Goal: Communication & Community: Ask a question

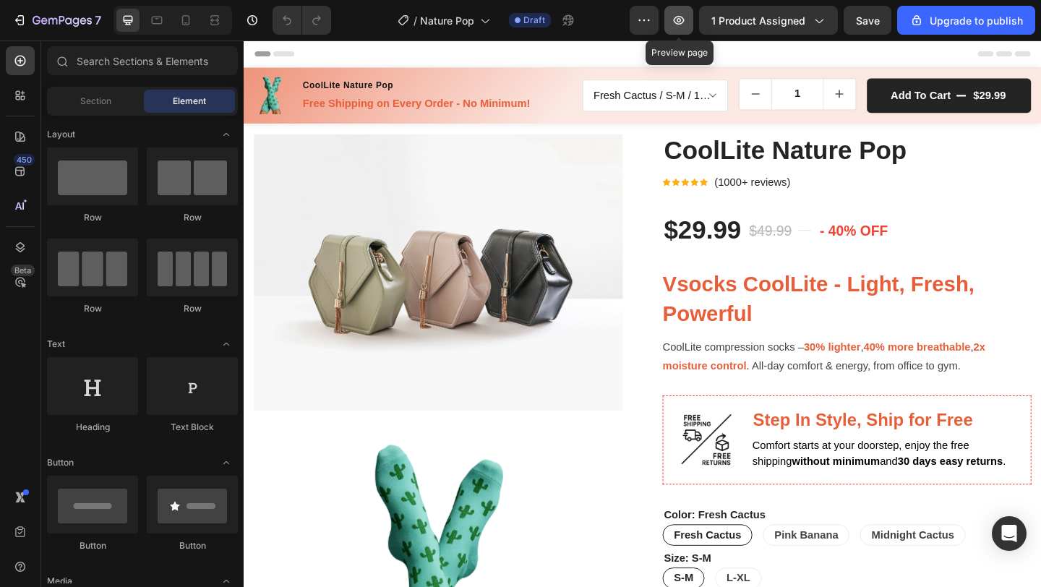
click at [690, 17] on button "button" at bounding box center [679, 20] width 29 height 29
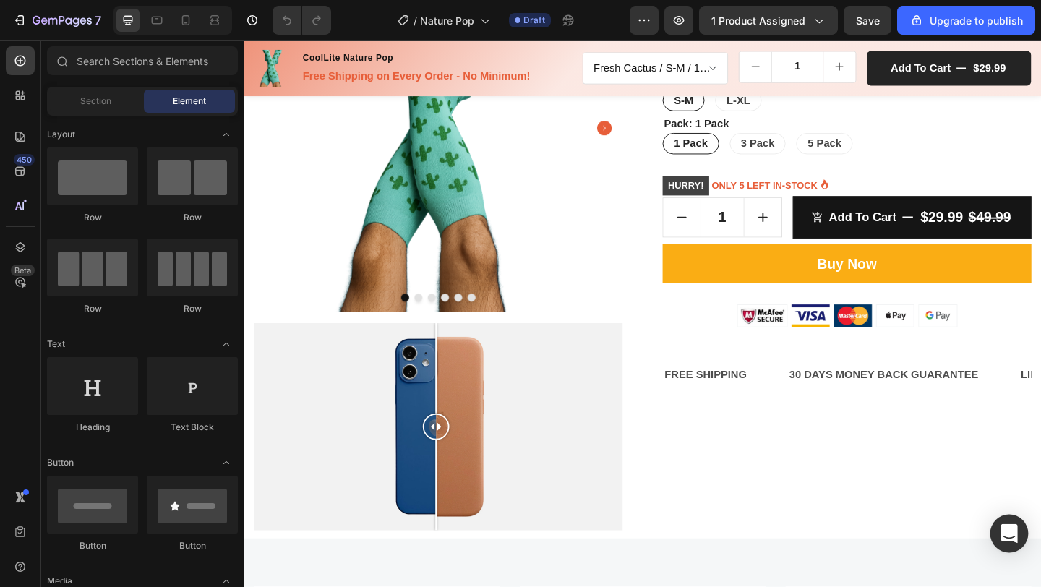
click at [1009, 536] on icon "Open Intercom Messenger" at bounding box center [1009, 533] width 17 height 19
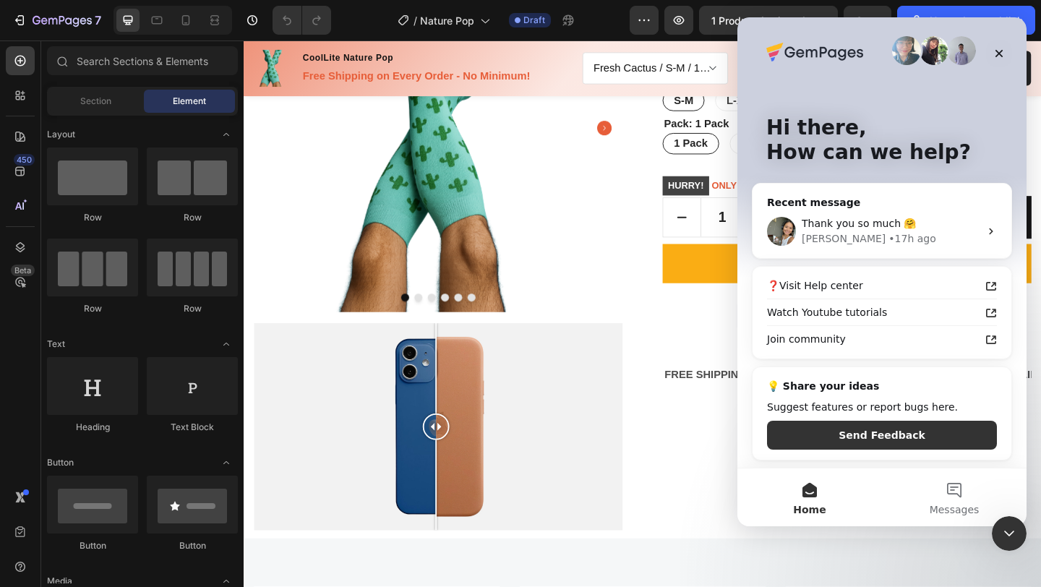
scroll to position [0, 0]
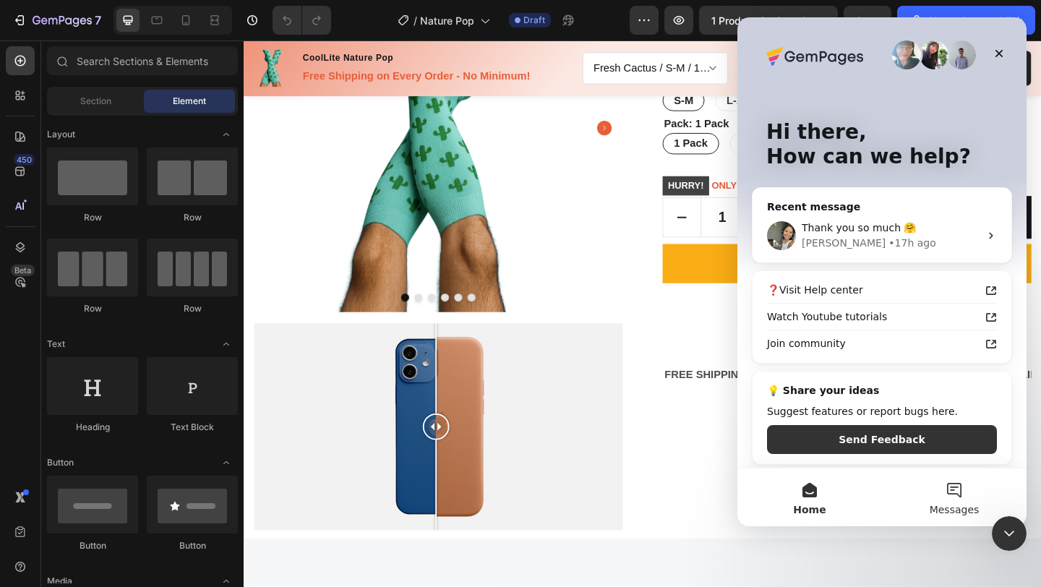
click at [955, 492] on button "Messages" at bounding box center [954, 498] width 145 height 58
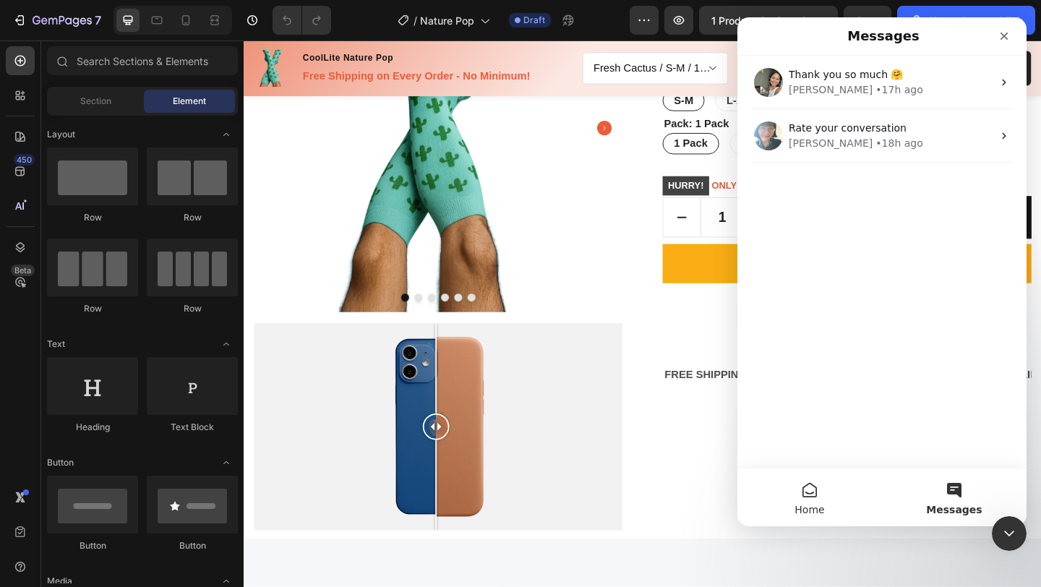
click at [808, 506] on span "Home" at bounding box center [810, 510] width 30 height 10
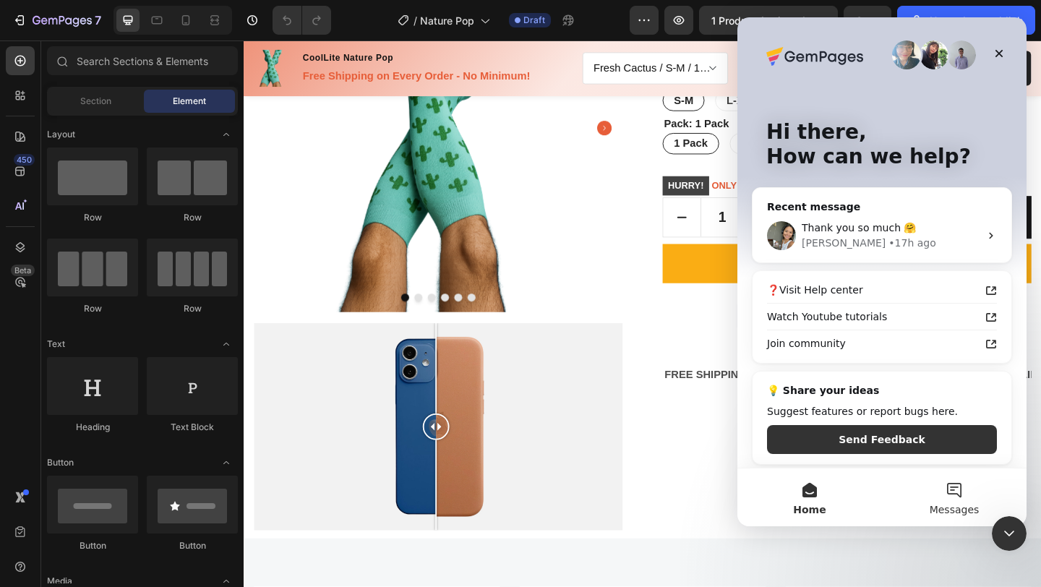
click at [950, 495] on button "Messages" at bounding box center [954, 498] width 145 height 58
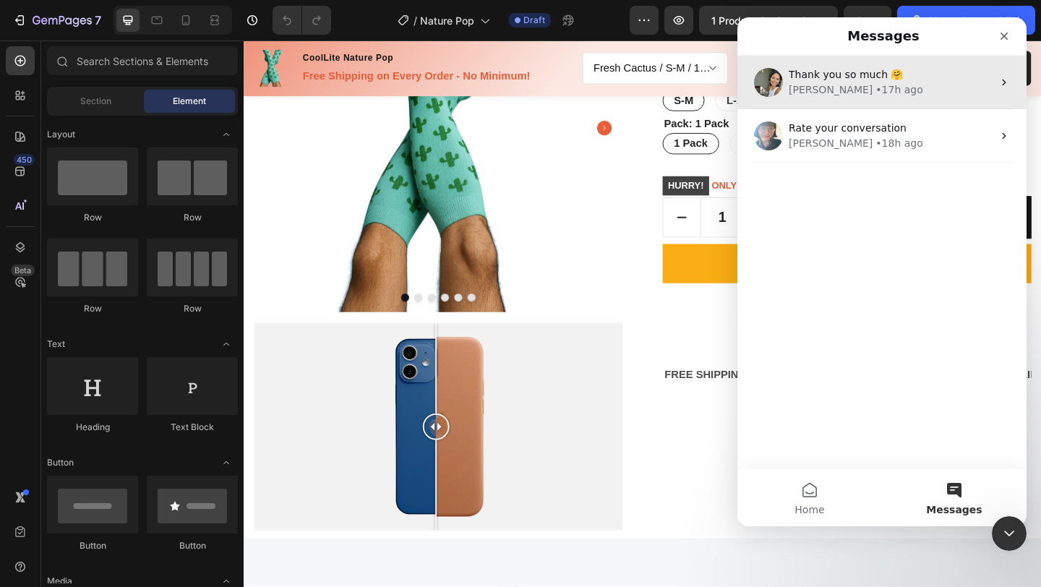
click at [858, 85] on div "[PERSON_NAME] • 17h ago" at bounding box center [891, 89] width 204 height 15
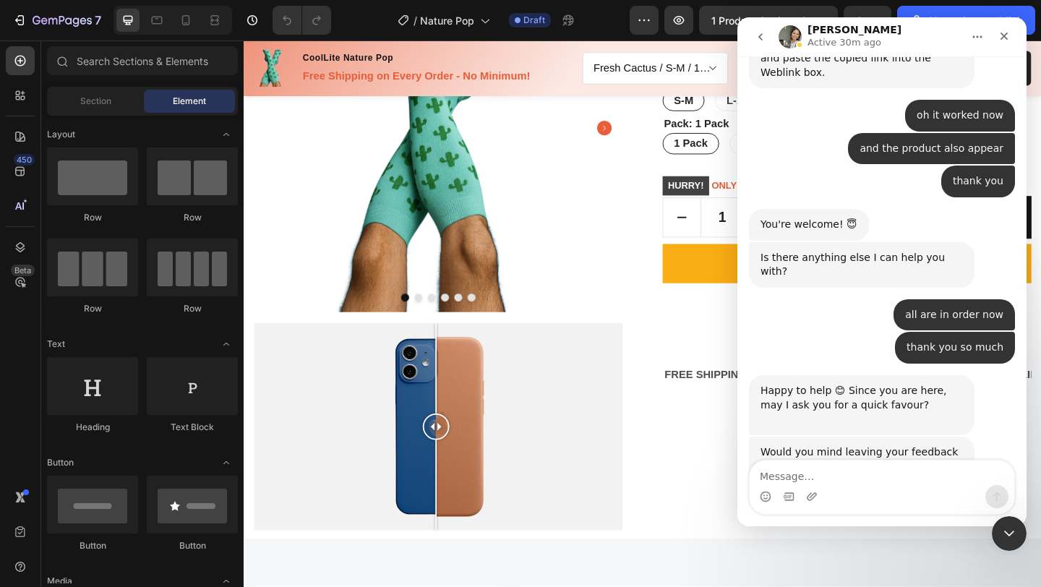
click at [850, 471] on textarea "Message…" at bounding box center [882, 473] width 265 height 25
type textarea "hello again"
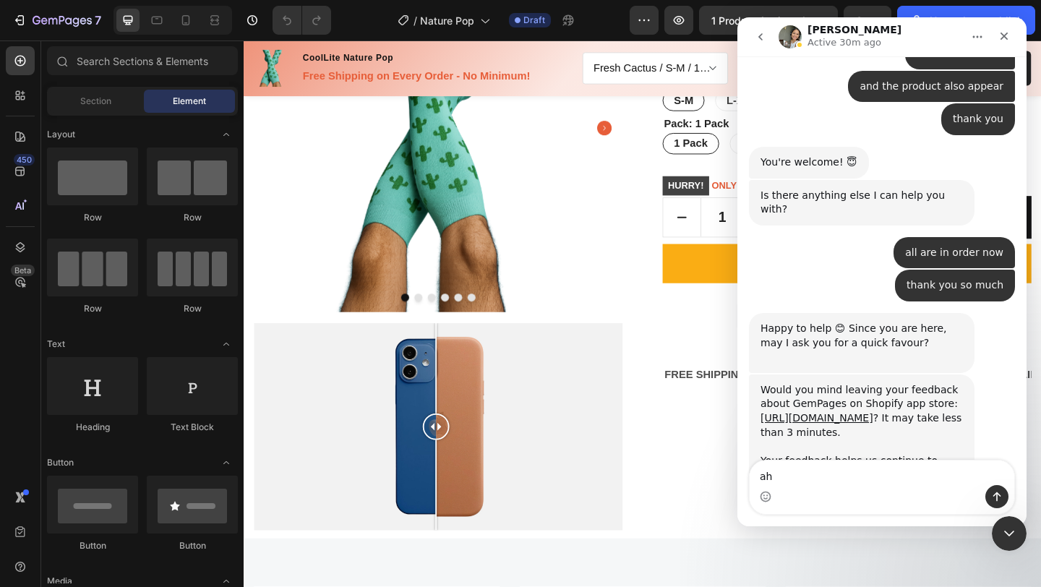
type textarea "a"
type textarea "how are you"
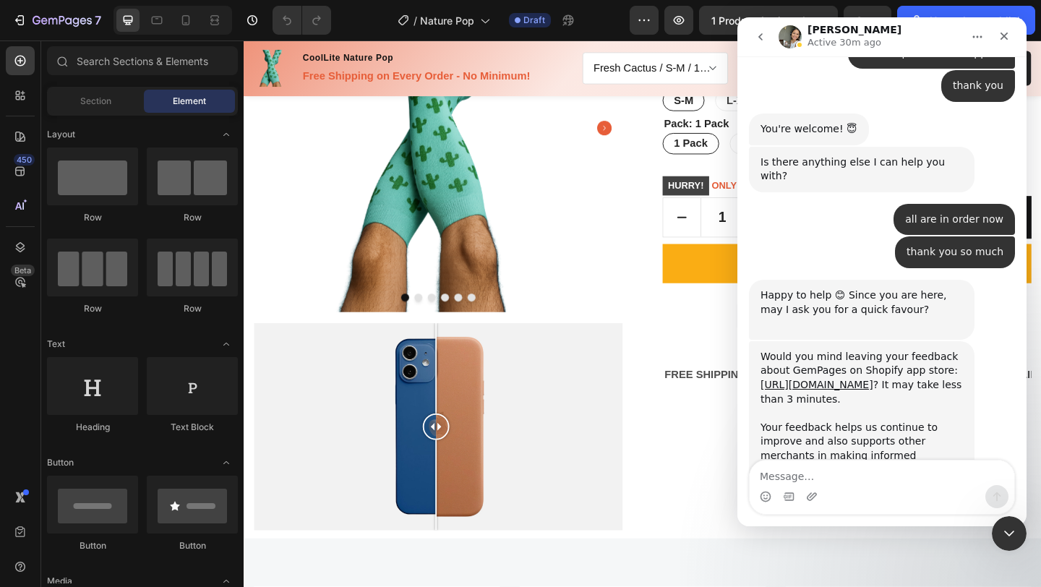
click at [762, 35] on icon "go back" at bounding box center [761, 37] width 12 height 12
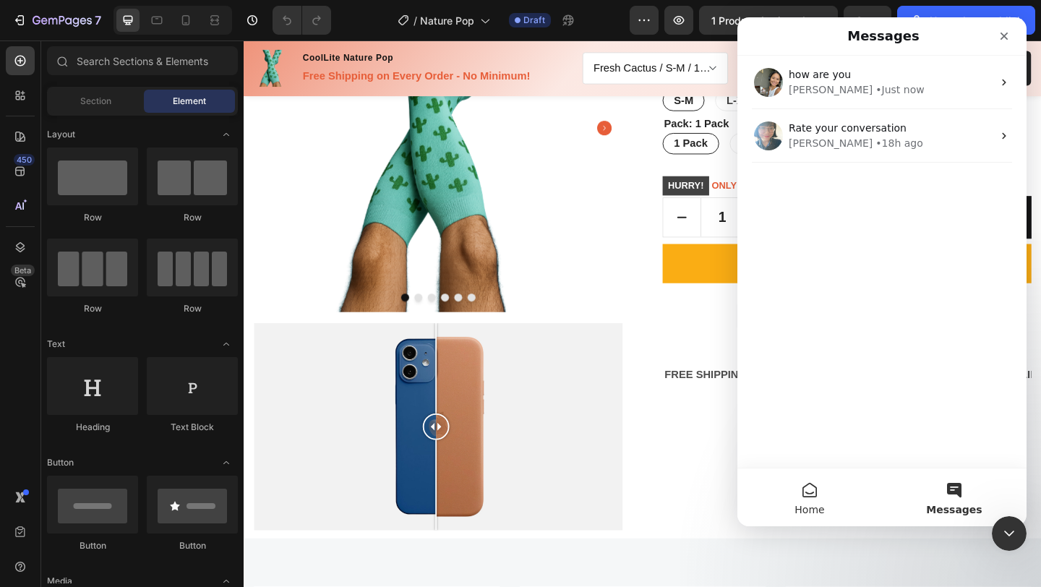
click at [815, 488] on button "Home" at bounding box center [810, 498] width 145 height 58
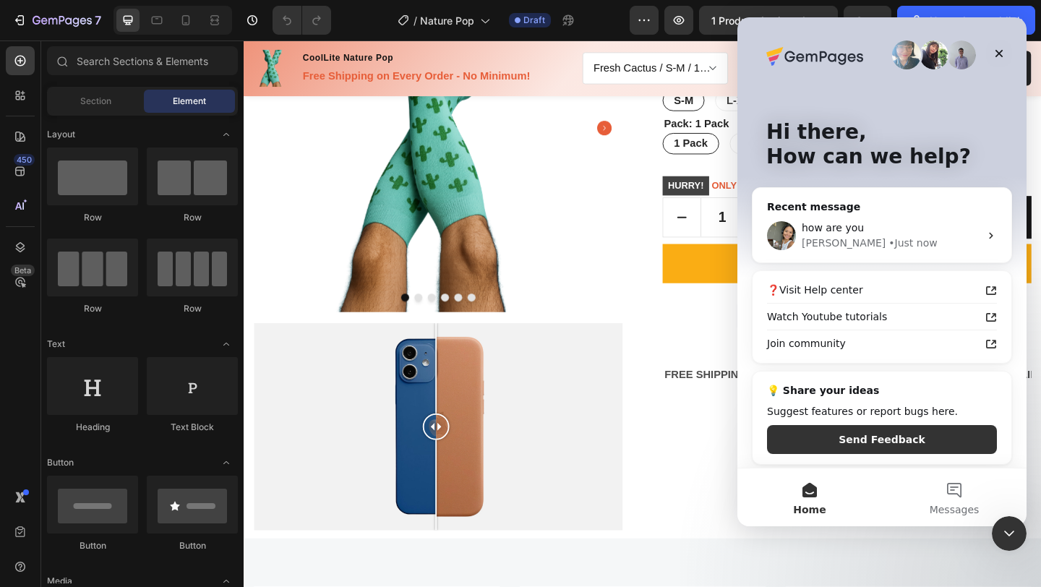
scroll to position [4, 0]
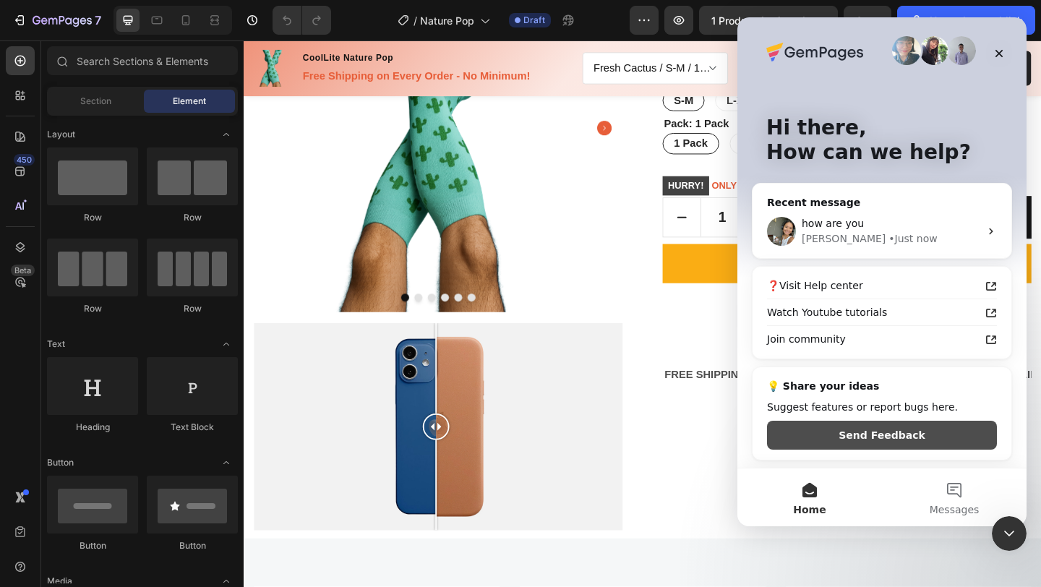
click at [884, 435] on button "Send Feedback" at bounding box center [882, 435] width 230 height 29
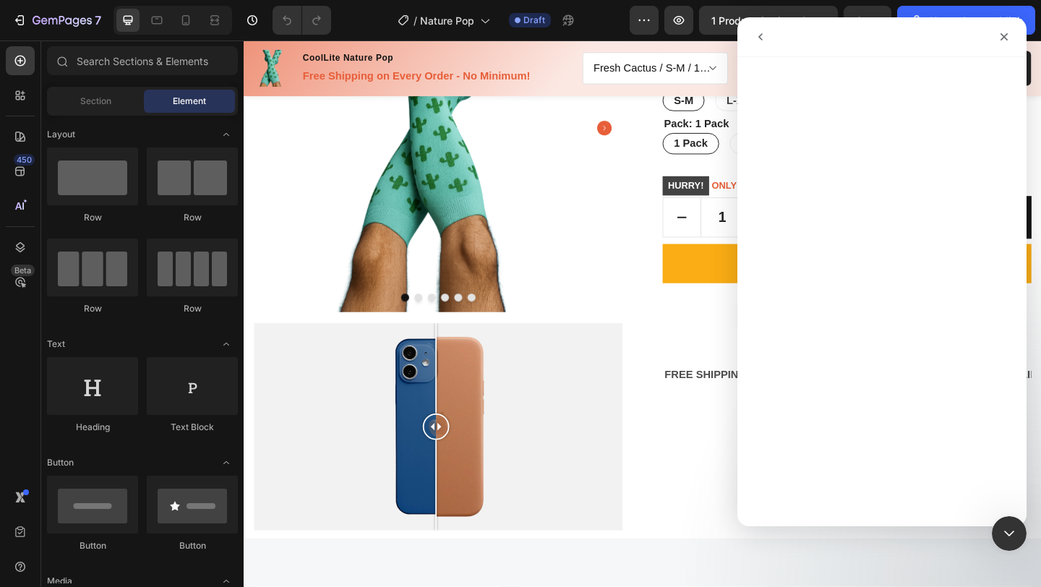
scroll to position [0, 0]
click at [757, 37] on icon "go back" at bounding box center [761, 37] width 12 height 12
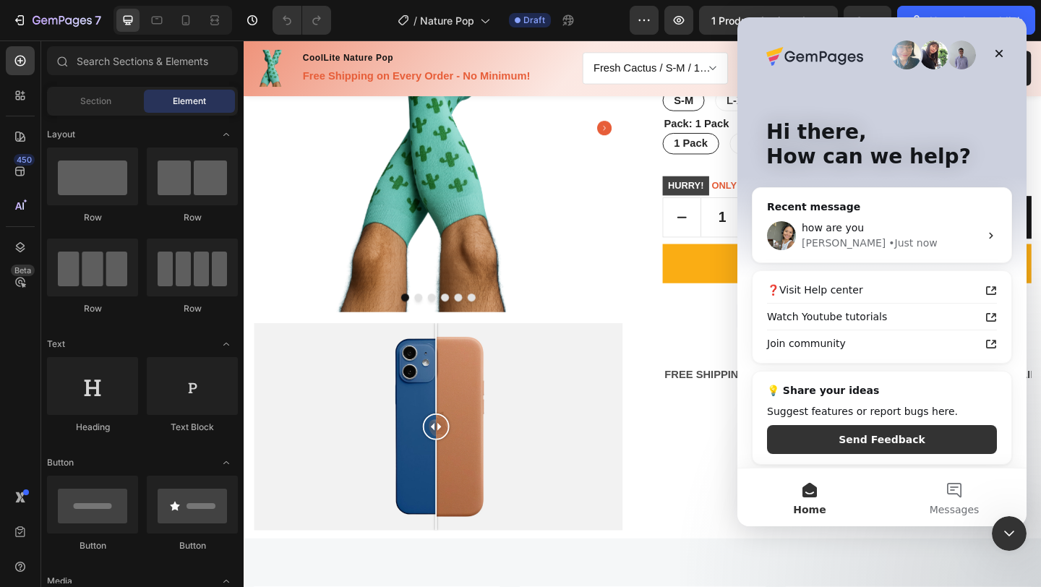
click at [903, 58] on img "Intercom messenger" at bounding box center [906, 54] width 29 height 29
click at [850, 210] on div "how are you [PERSON_NAME] • Just now" at bounding box center [882, 236] width 259 height 54
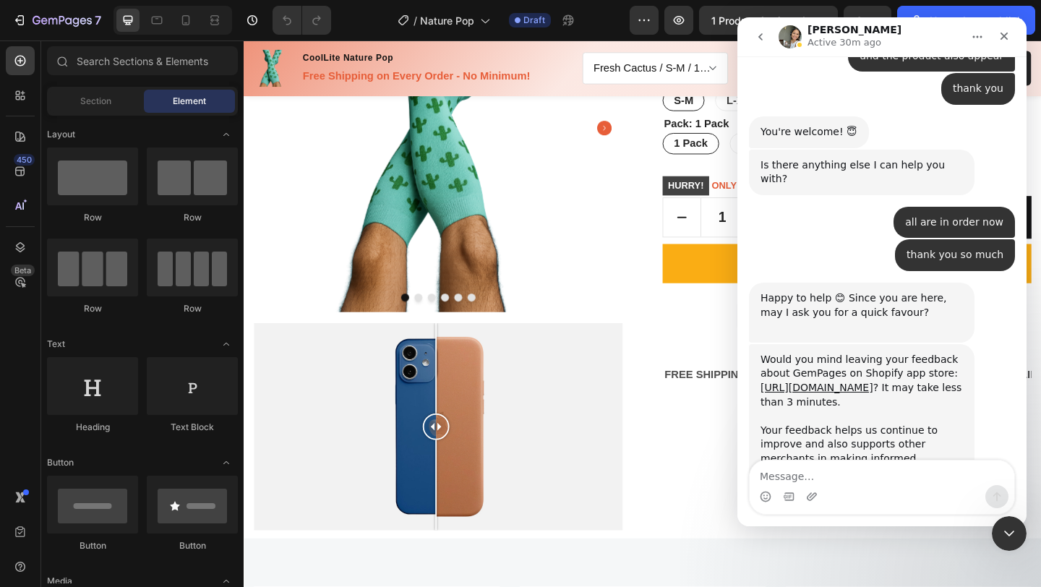
scroll to position [3401, 0]
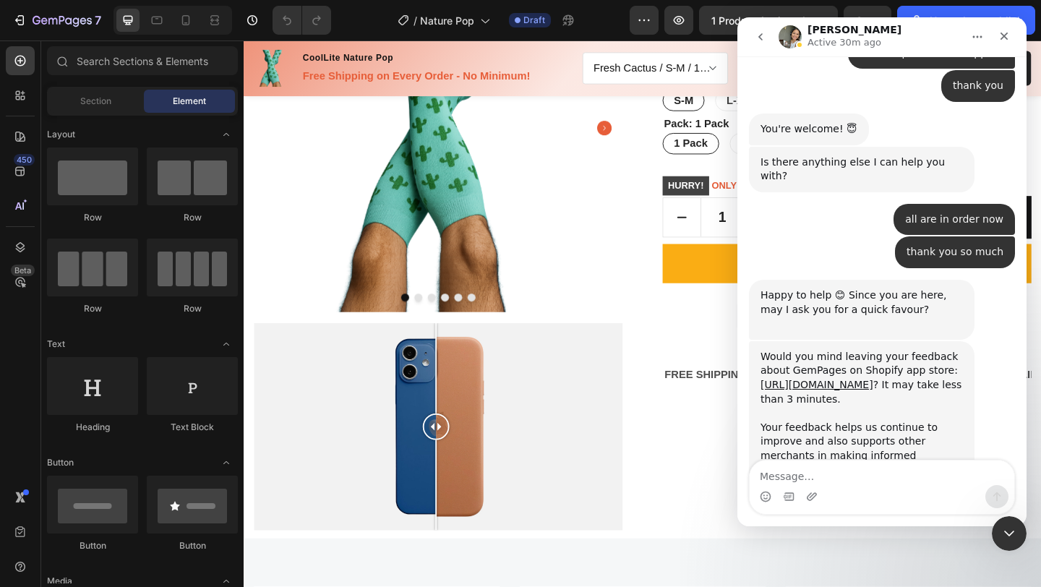
click at [818, 475] on textarea "Message…" at bounding box center [882, 473] width 265 height 25
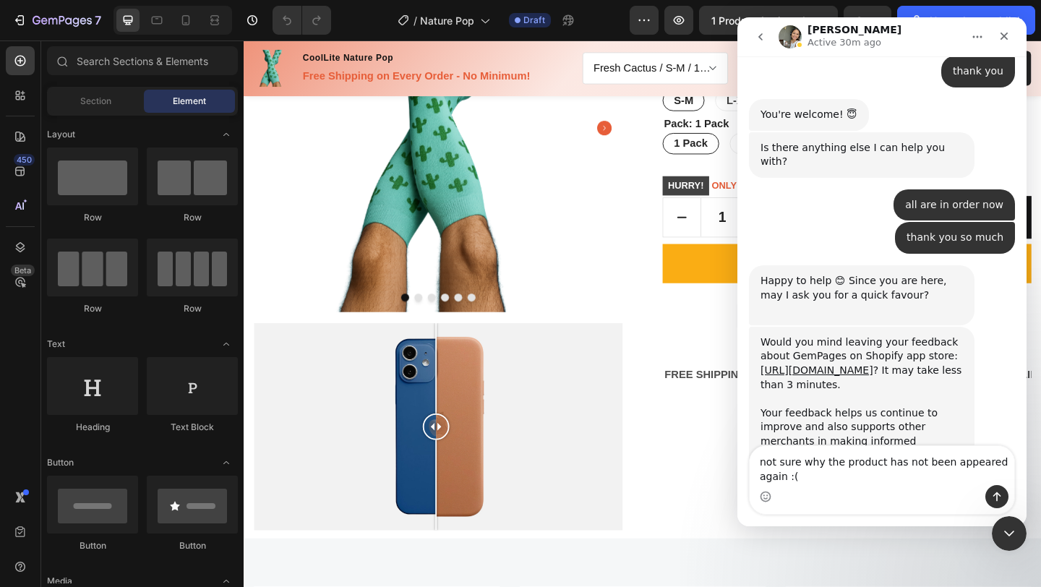
type textarea "not sure why the product has not been appeared again :("
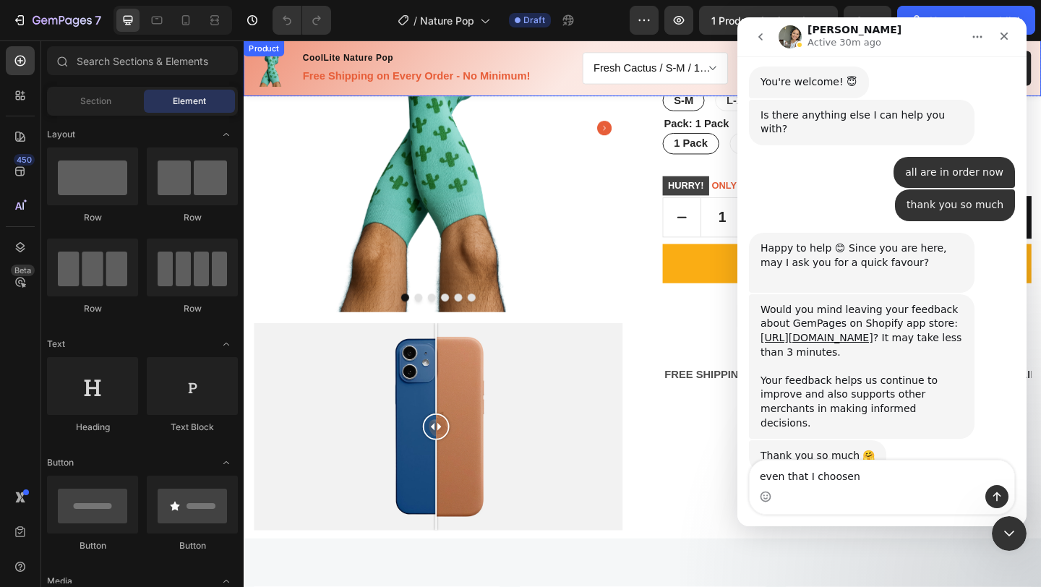
click at [331, 161] on img at bounding box center [455, 135] width 401 height 401
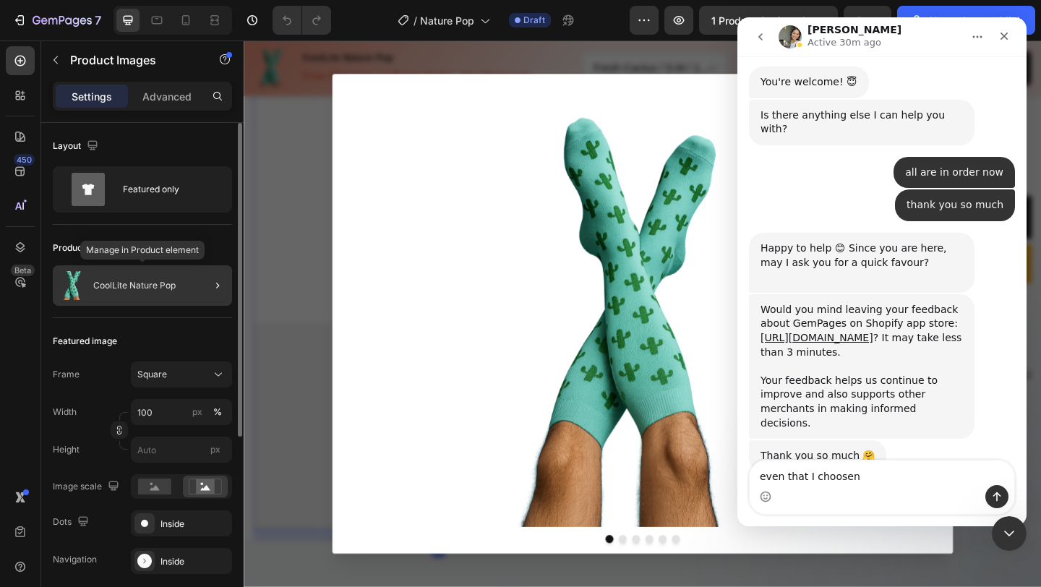
click at [170, 295] on div "CoolLite Nature Pop" at bounding box center [142, 285] width 179 height 40
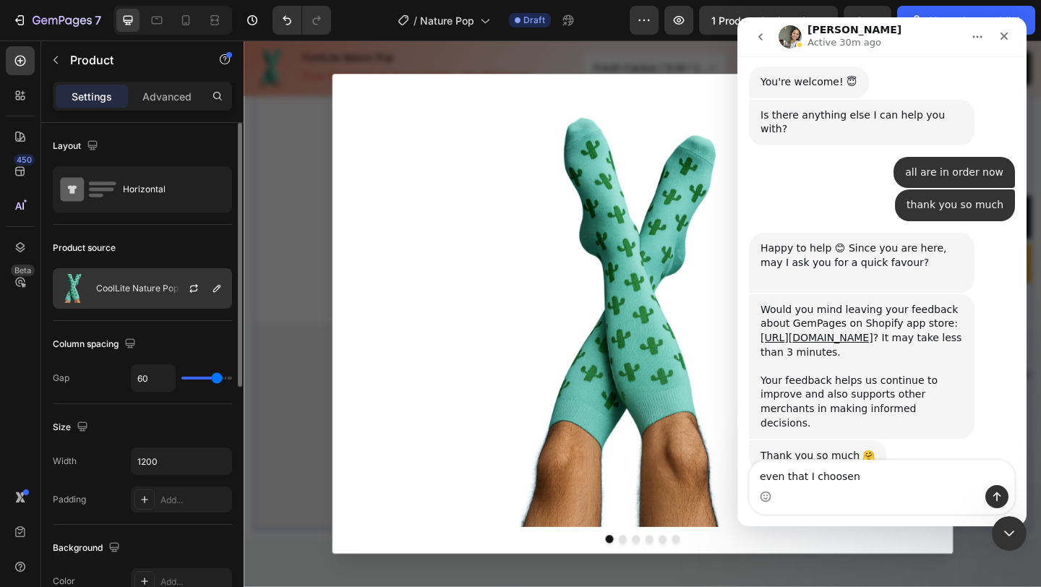
click at [150, 285] on p "CoolLite Nature Pop" at bounding box center [137, 288] width 82 height 10
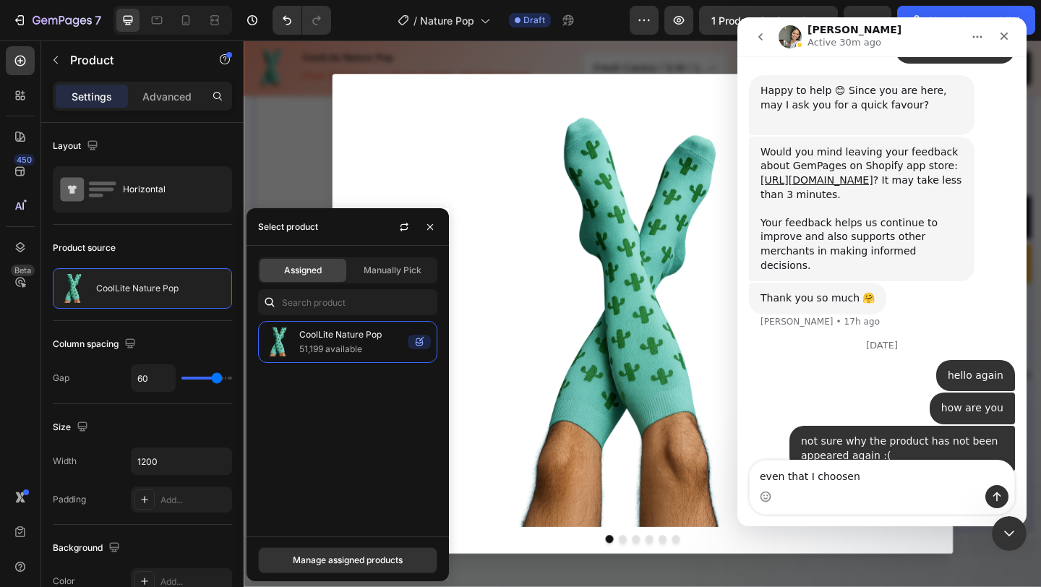
scroll to position [3606, 0]
click at [881, 479] on textarea "even that I choosen" at bounding box center [882, 473] width 265 height 25
type textarea "even that I chosen assigned"
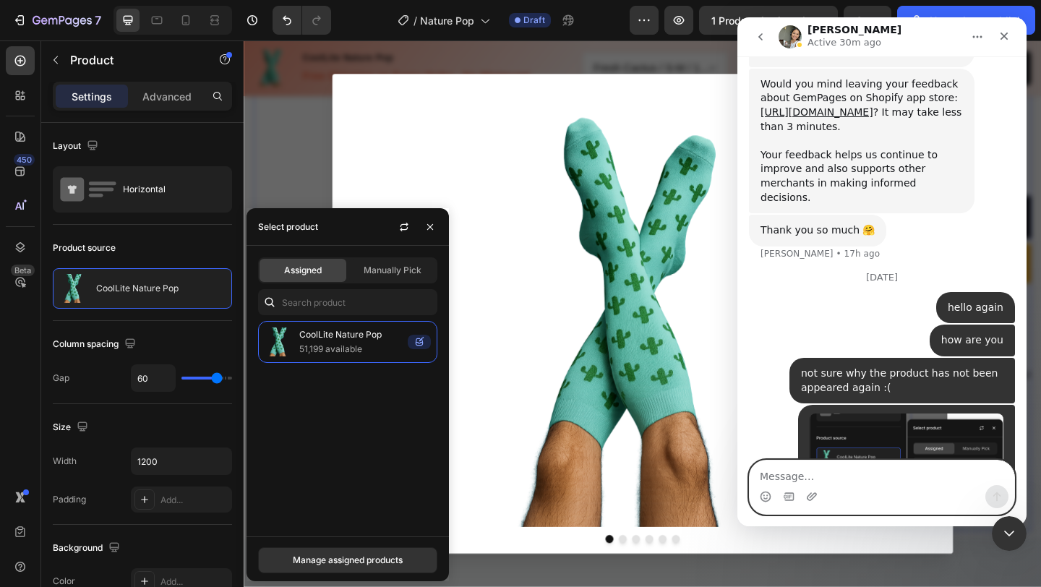
scroll to position [3699, 0]
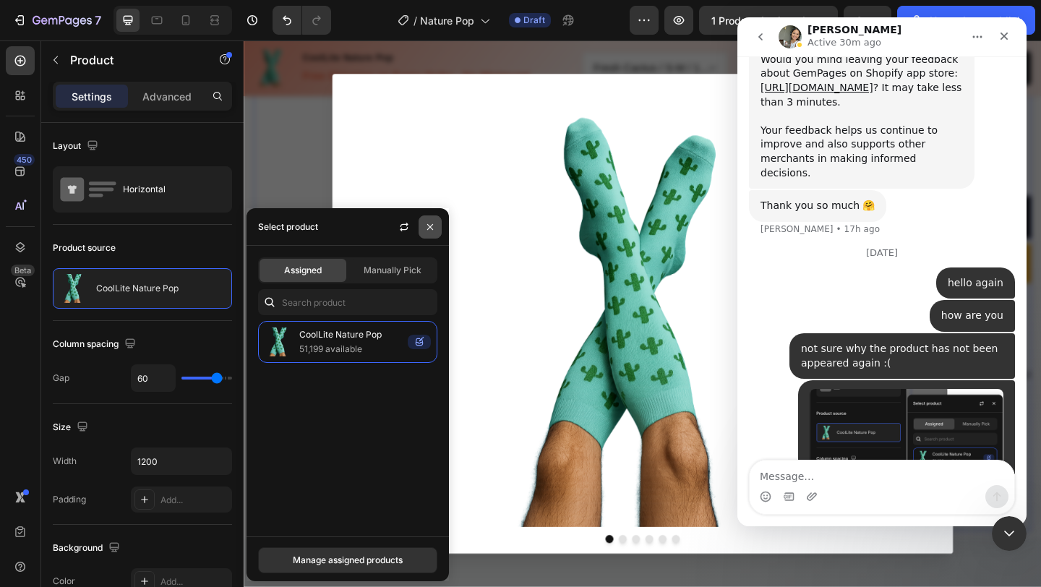
click at [427, 227] on icon "button" at bounding box center [430, 227] width 12 height 12
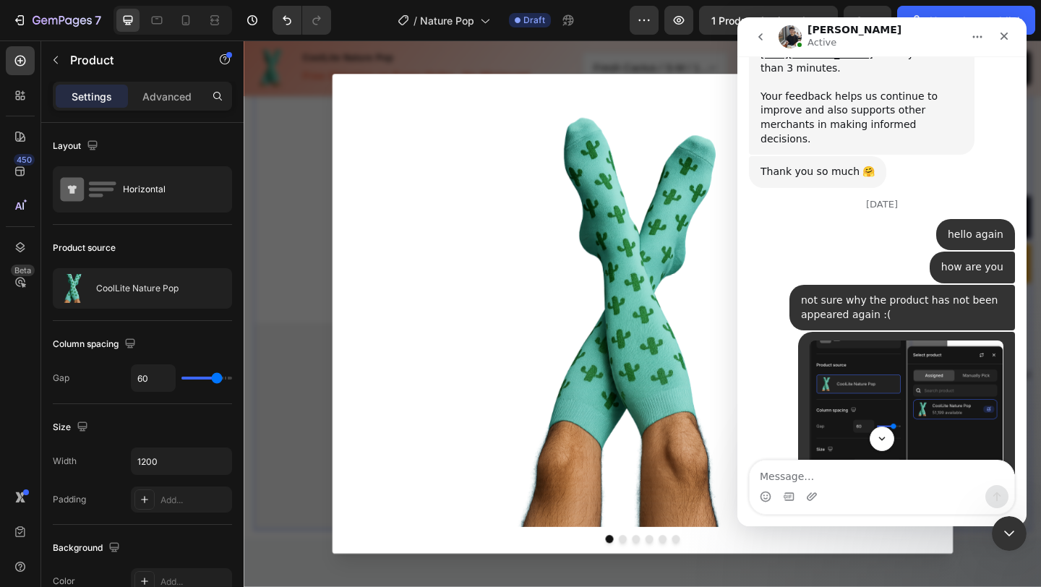
scroll to position [3973, 0]
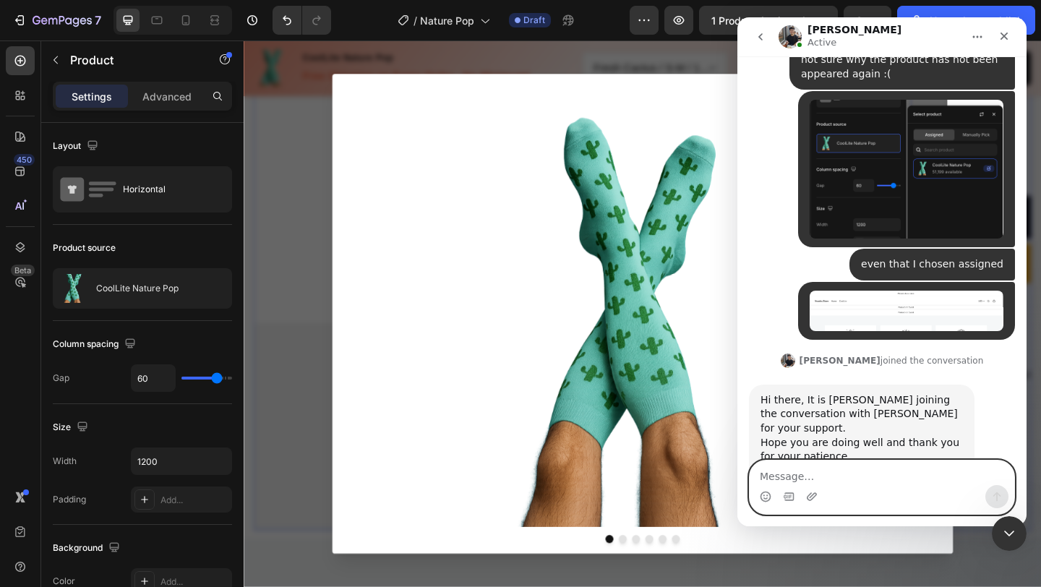
click at [887, 474] on textarea "Message…" at bounding box center [882, 473] width 265 height 25
type textarea "thank you"
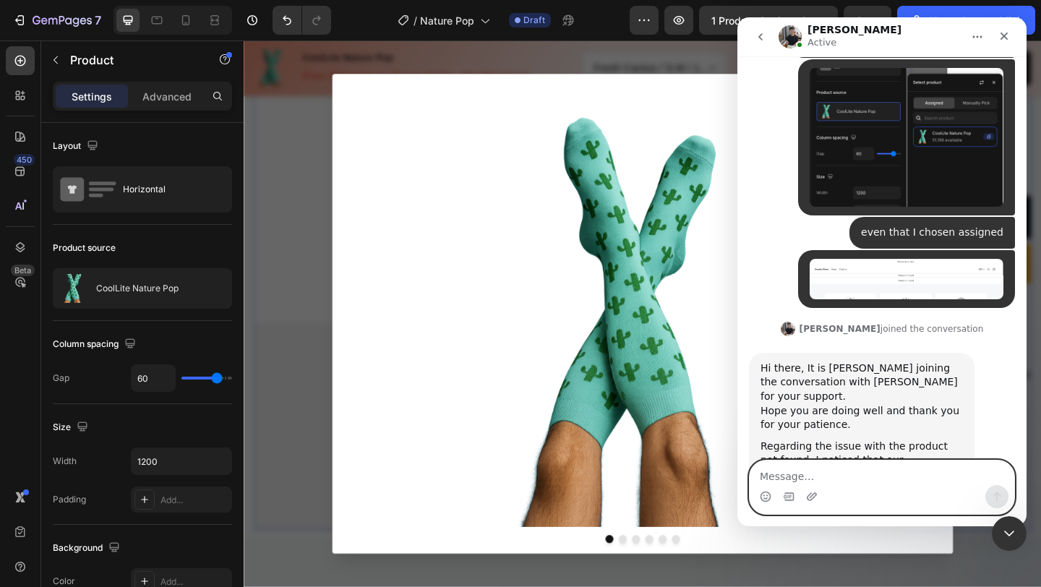
scroll to position [4017, 0]
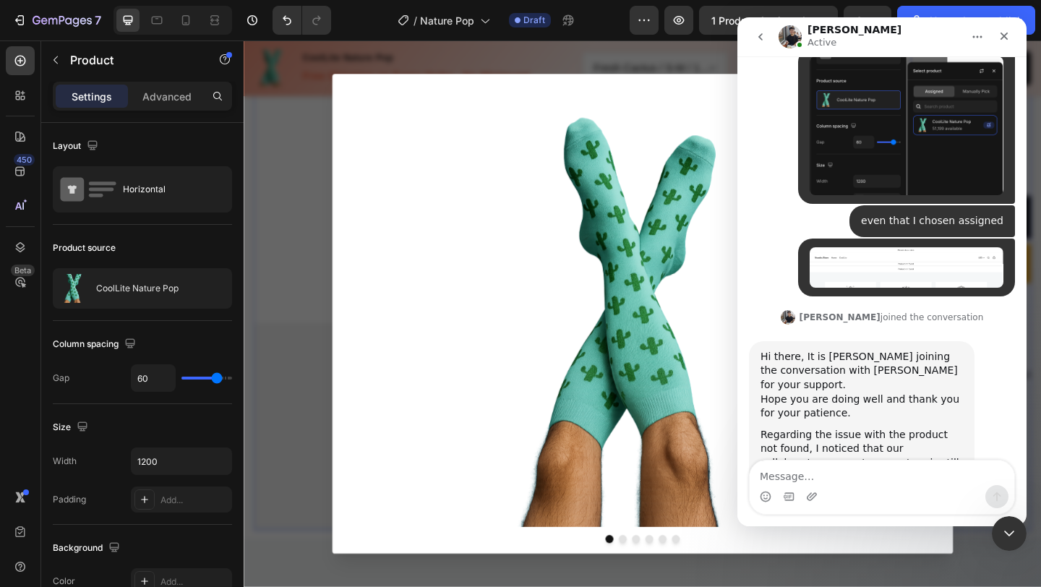
click at [358, 77] on div at bounding box center [677, 338] width 675 height 522
click at [1009, 33] on icon "Close" at bounding box center [1005, 36] width 12 height 12
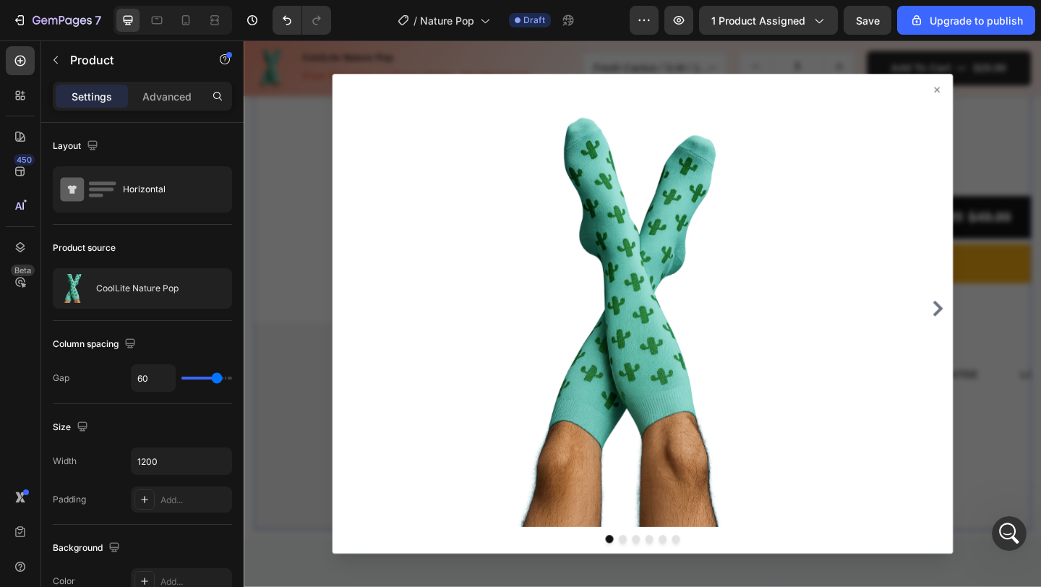
click at [1021, 277] on div at bounding box center [678, 337] width 868 height 594
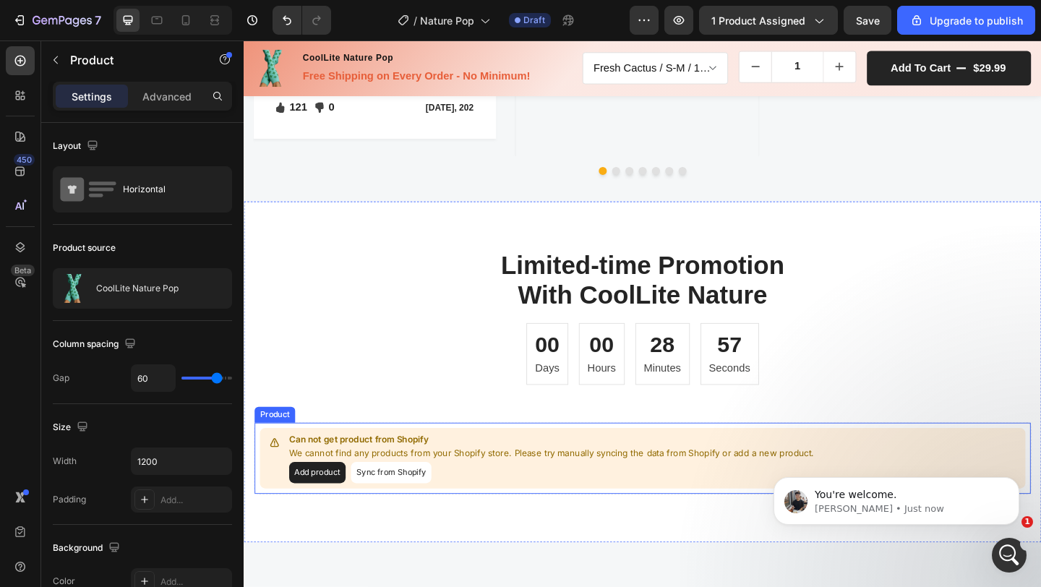
scroll to position [2403, 0]
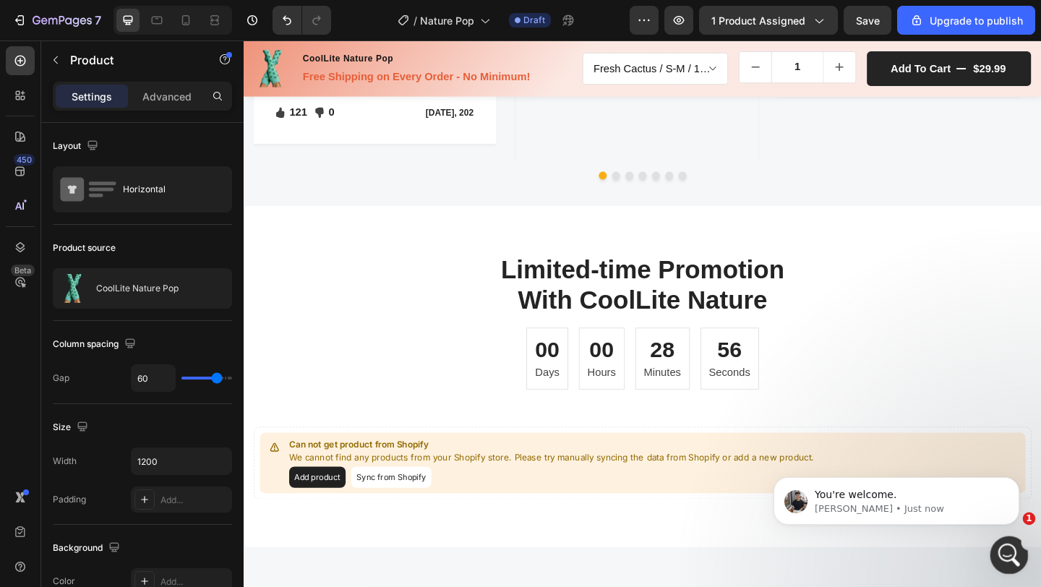
click at [1005, 552] on icon "Open Intercom Messenger" at bounding box center [1008, 554] width 24 height 24
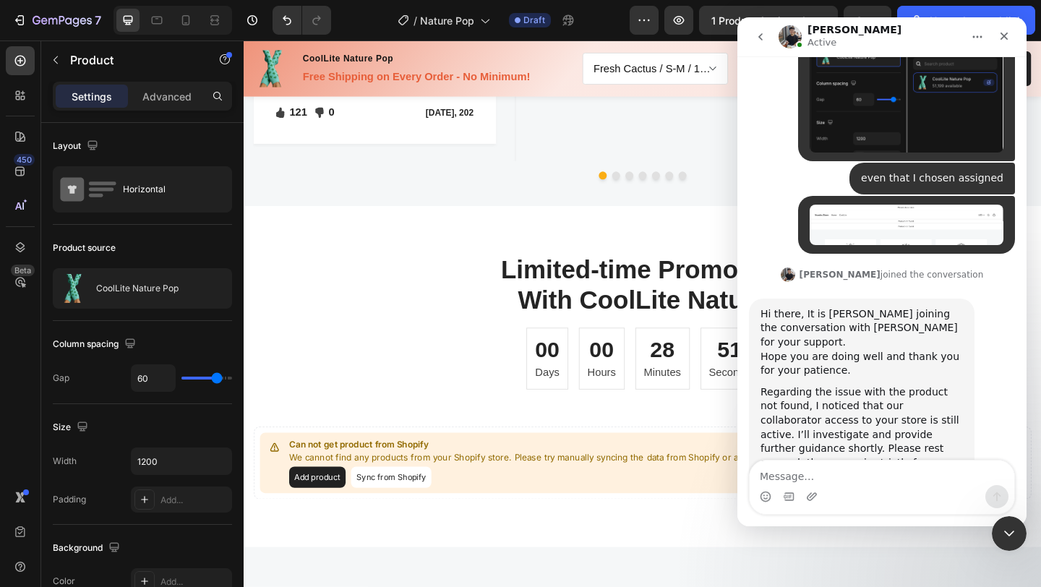
scroll to position [4040, 0]
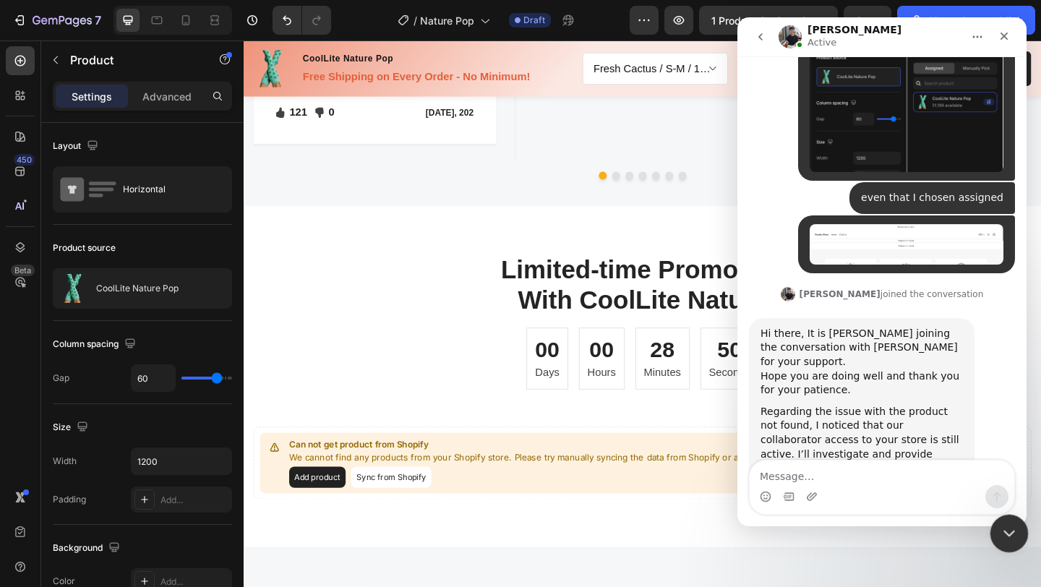
click at [996, 526] on div "Close Intercom Messenger" at bounding box center [1007, 531] width 35 height 35
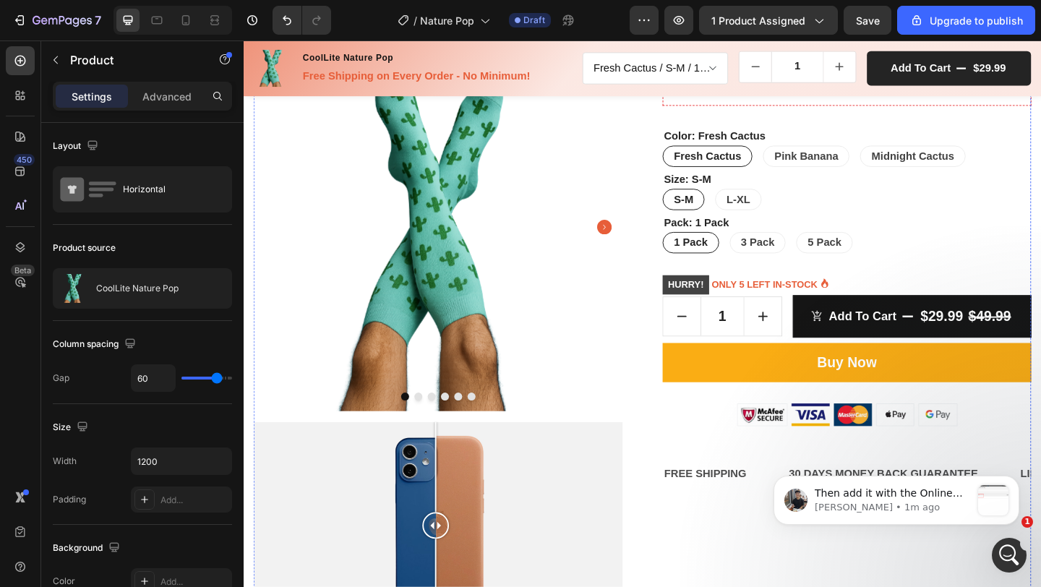
scroll to position [425, 0]
